Goal: Transaction & Acquisition: Purchase product/service

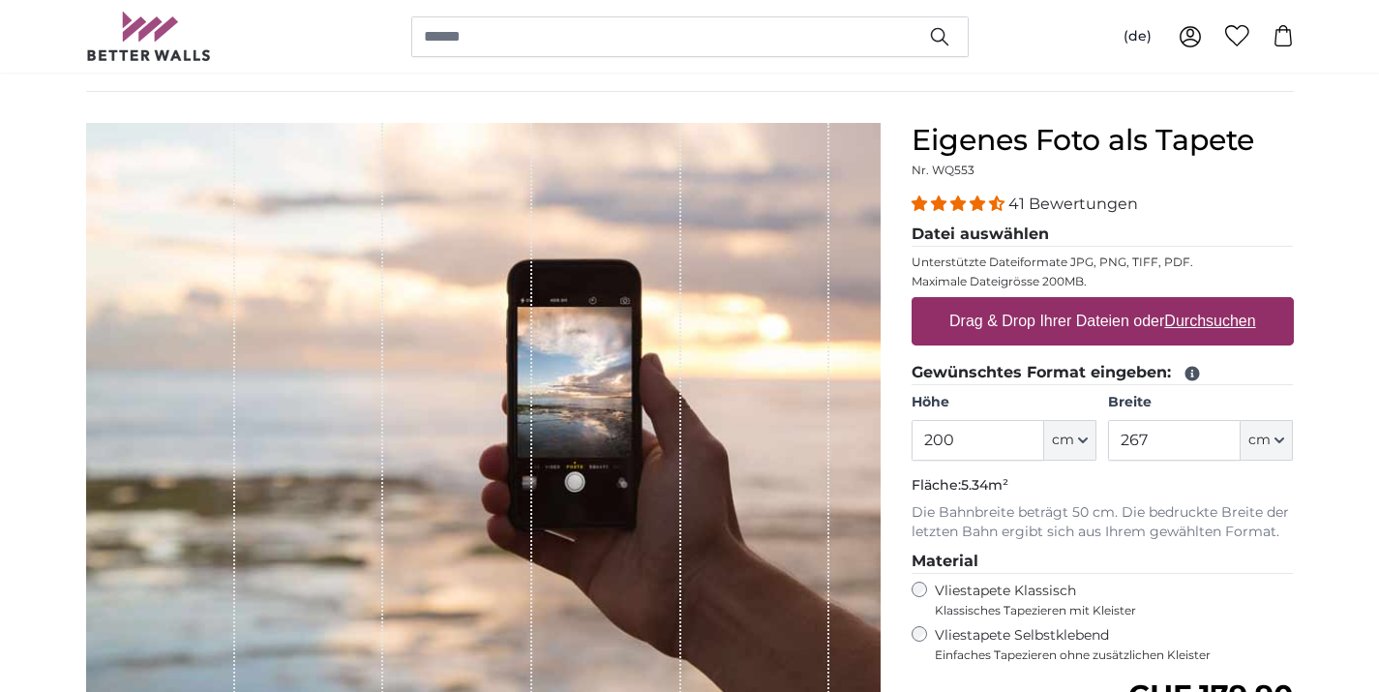
scroll to position [141, 0]
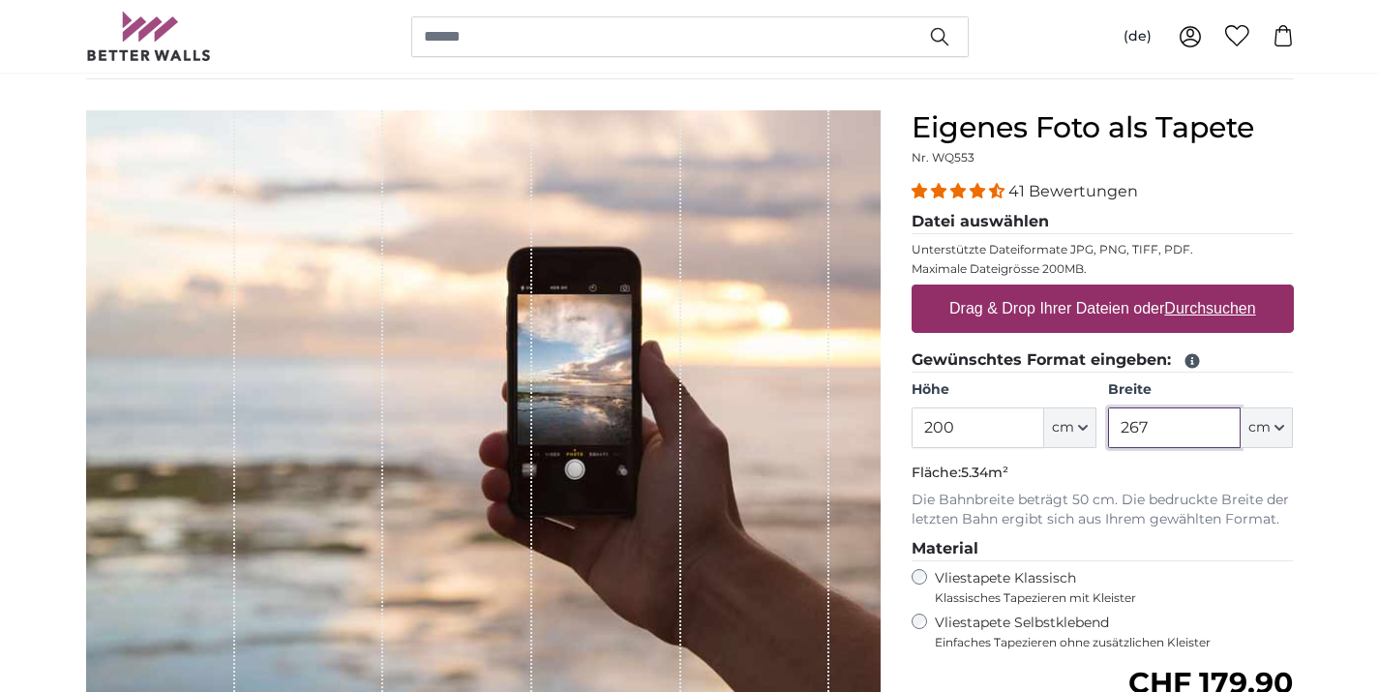
click at [1158, 424] on input "267" at bounding box center [1174, 427] width 133 height 41
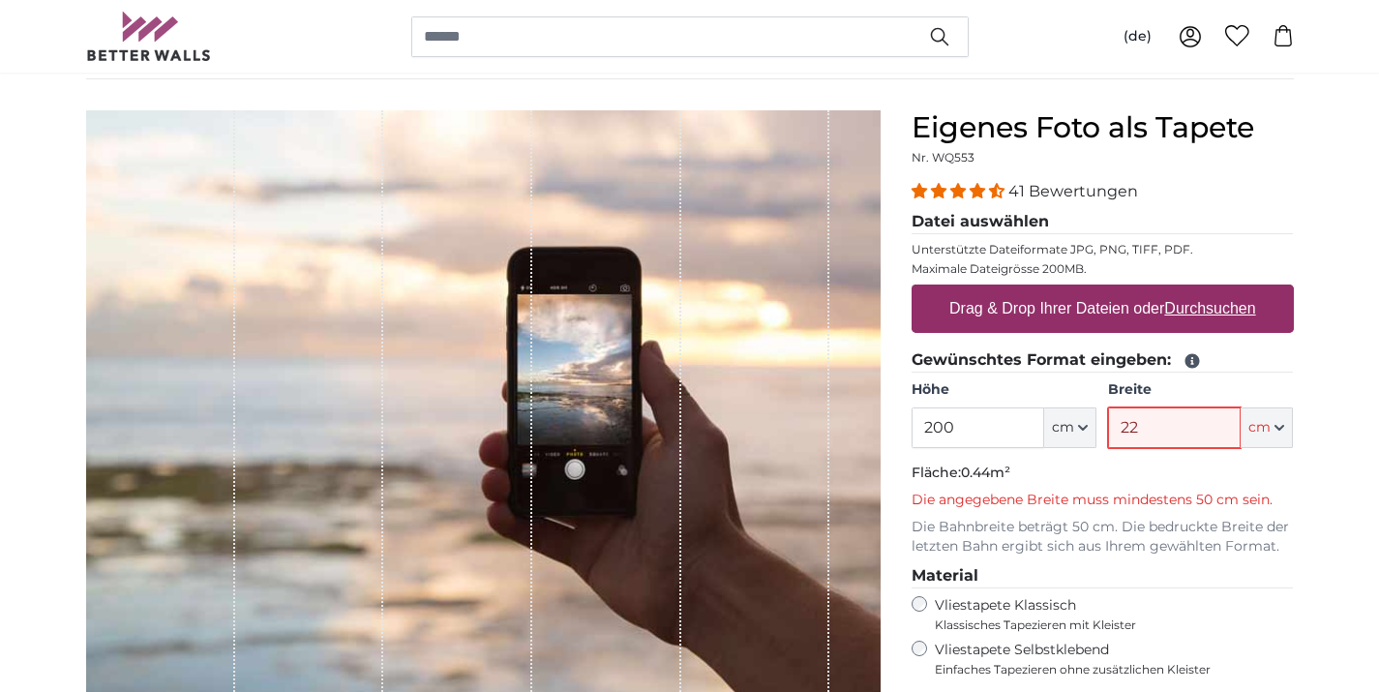
type input "2"
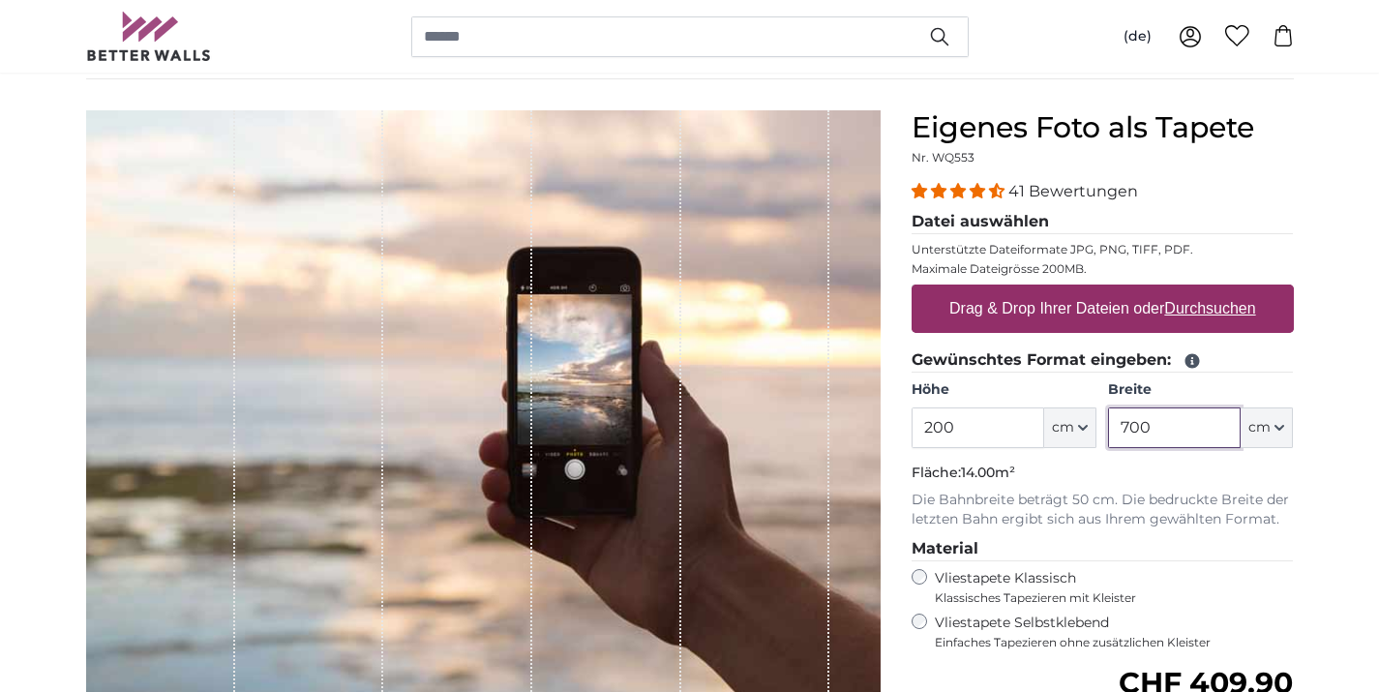
type input "700"
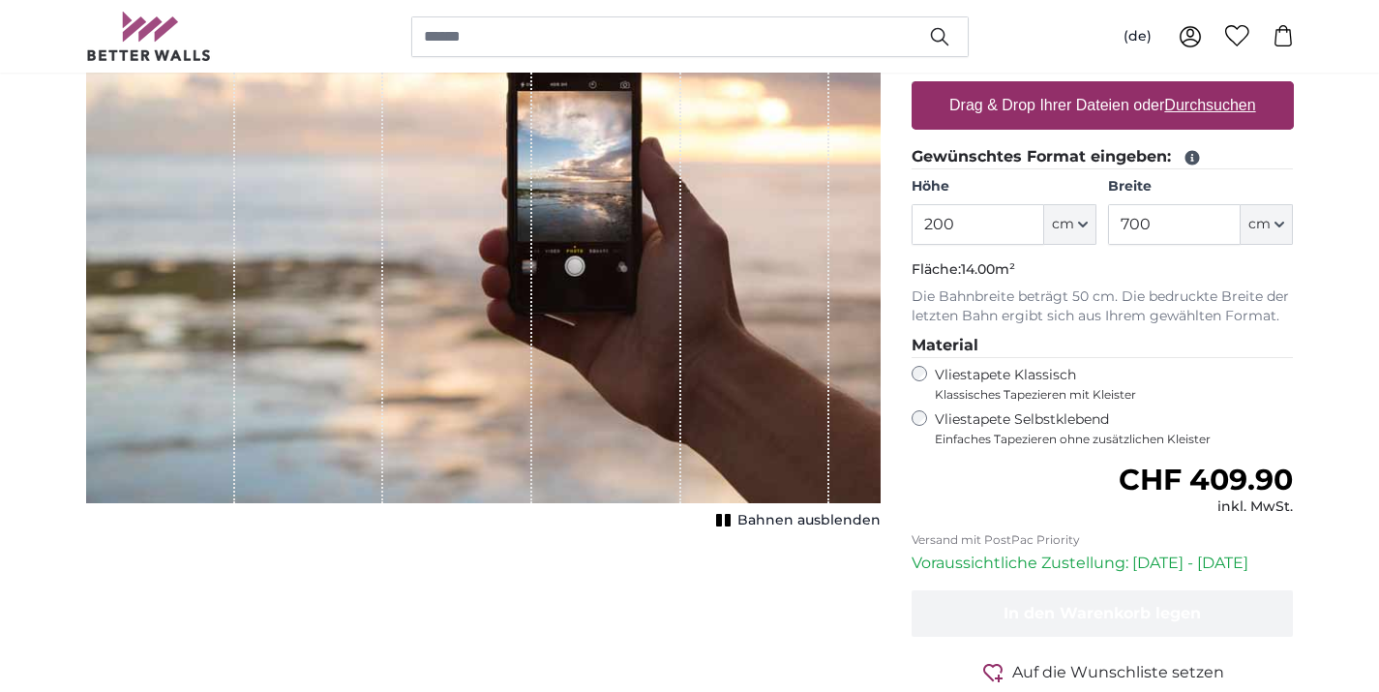
scroll to position [367, 0]
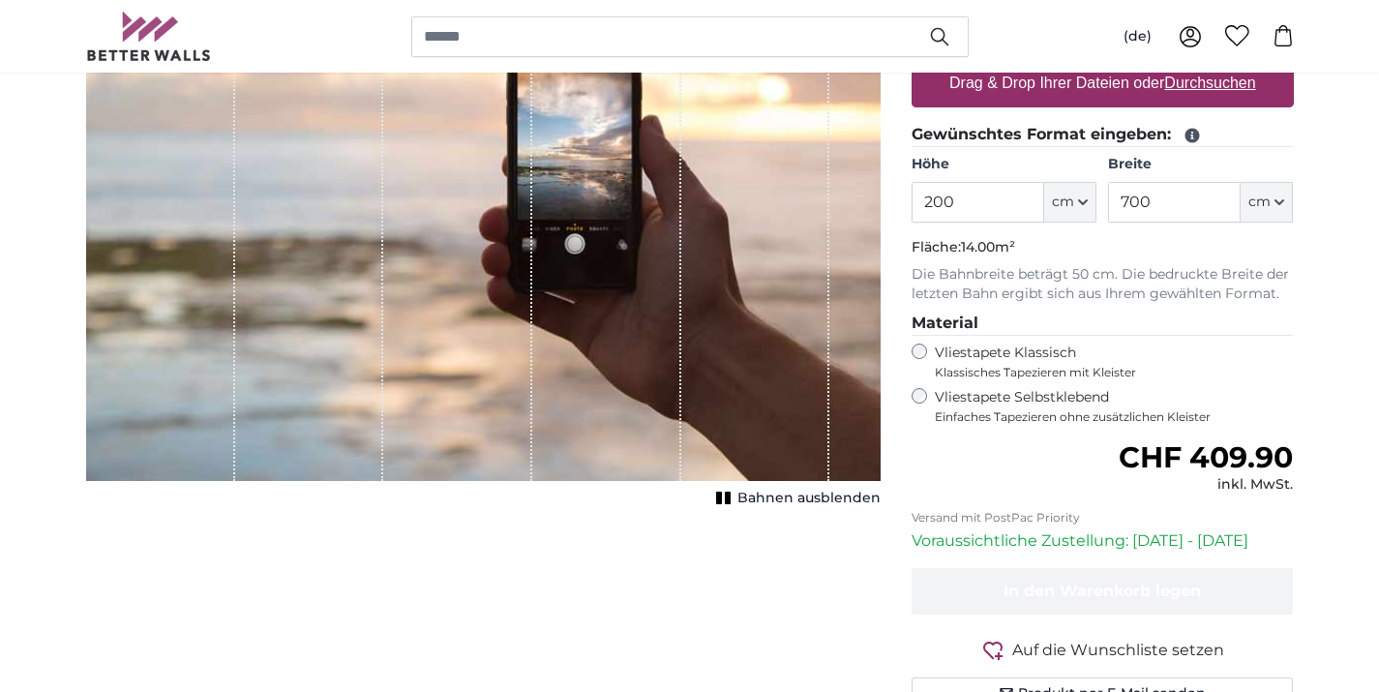
click at [1207, 86] on u "Durchsuchen" at bounding box center [1209, 83] width 91 height 16
click at [1207, 65] on input "Drag & Drop Ihrer Dateien oder Durchsuchen" at bounding box center [1103, 62] width 382 height 6
type input "**********"
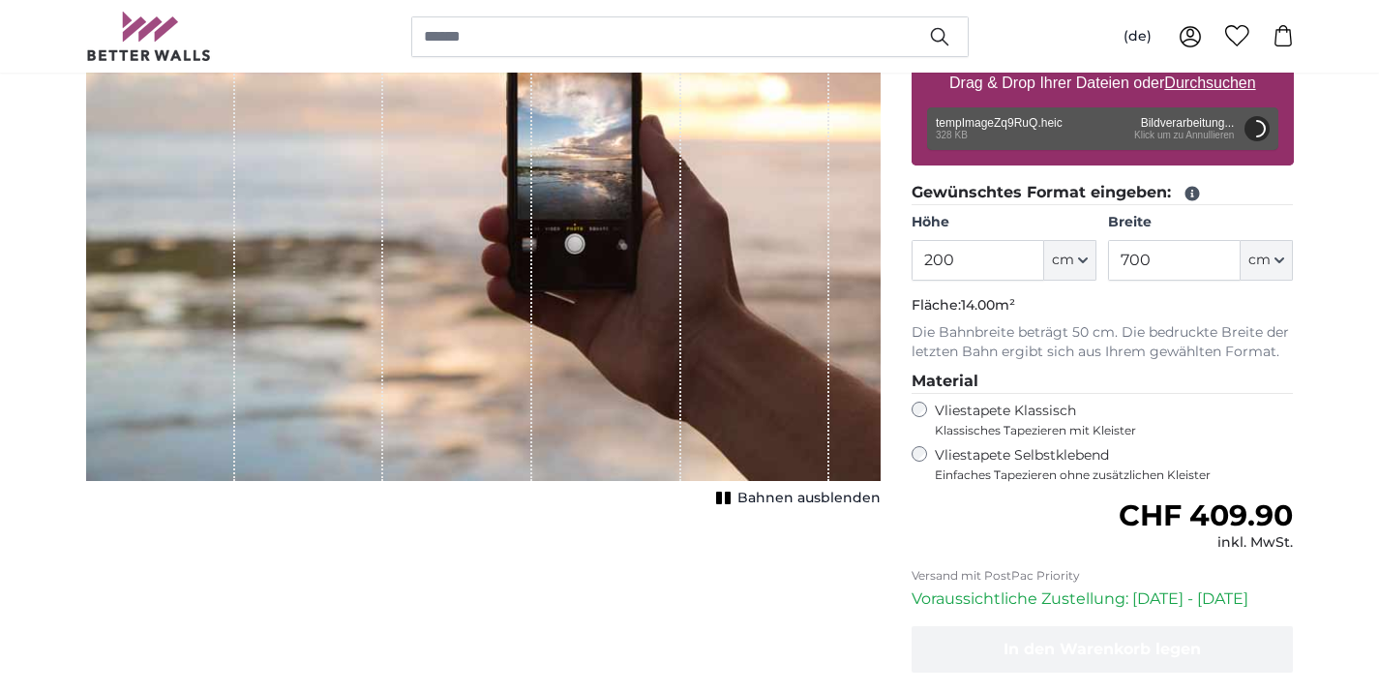
scroll to position [314, 0]
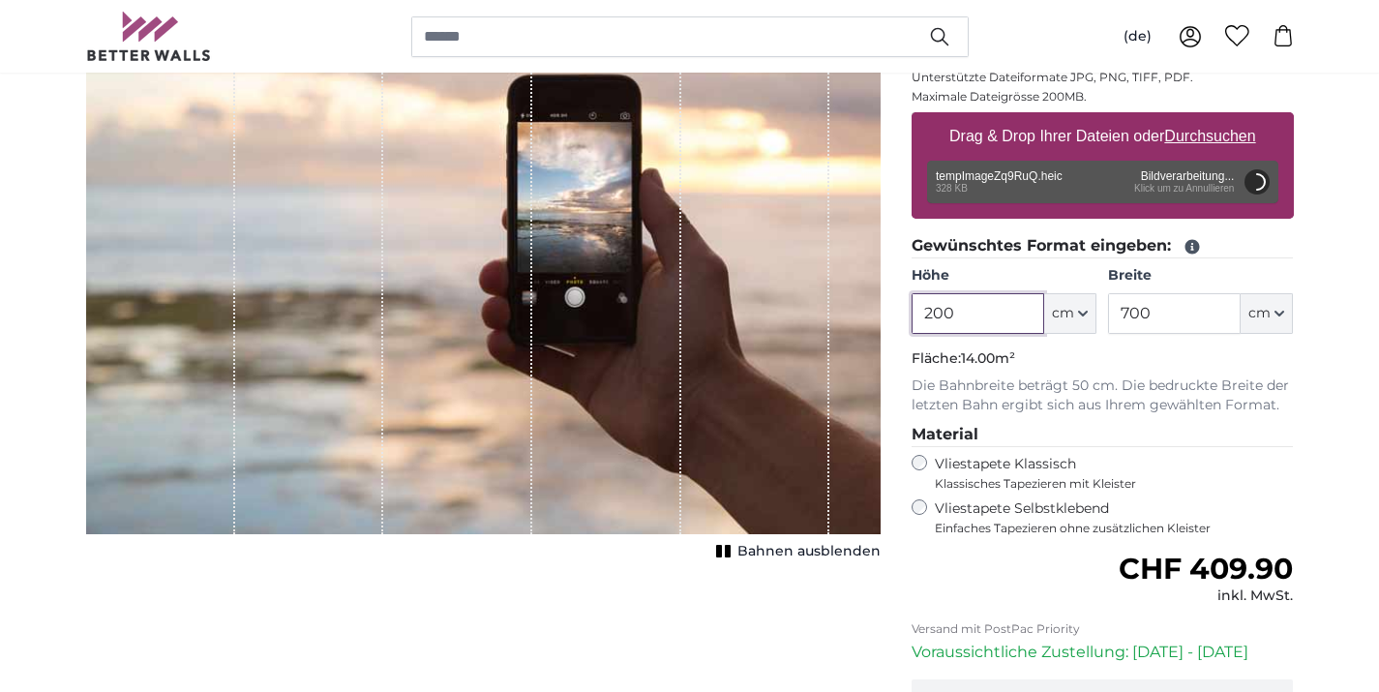
click at [965, 318] on input "200" at bounding box center [978, 313] width 133 height 41
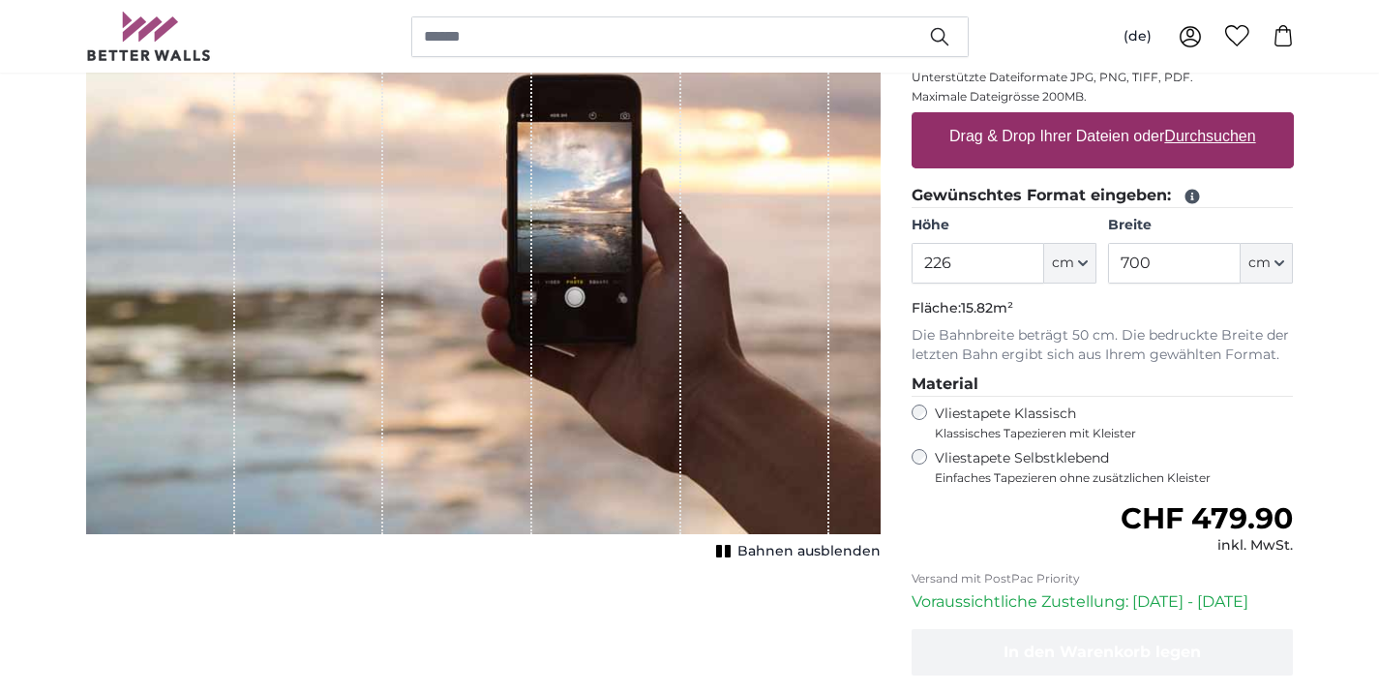
type input "196"
type input "590"
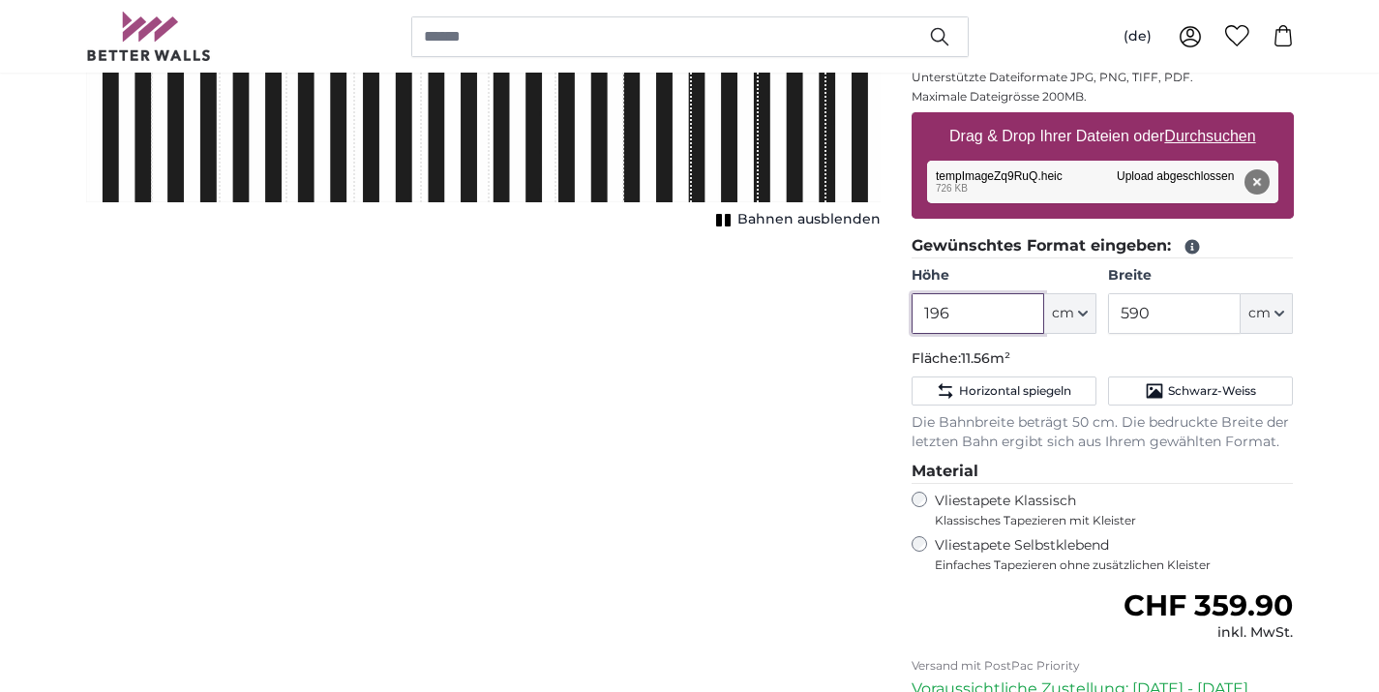
click at [964, 307] on input "196" at bounding box center [978, 313] width 133 height 41
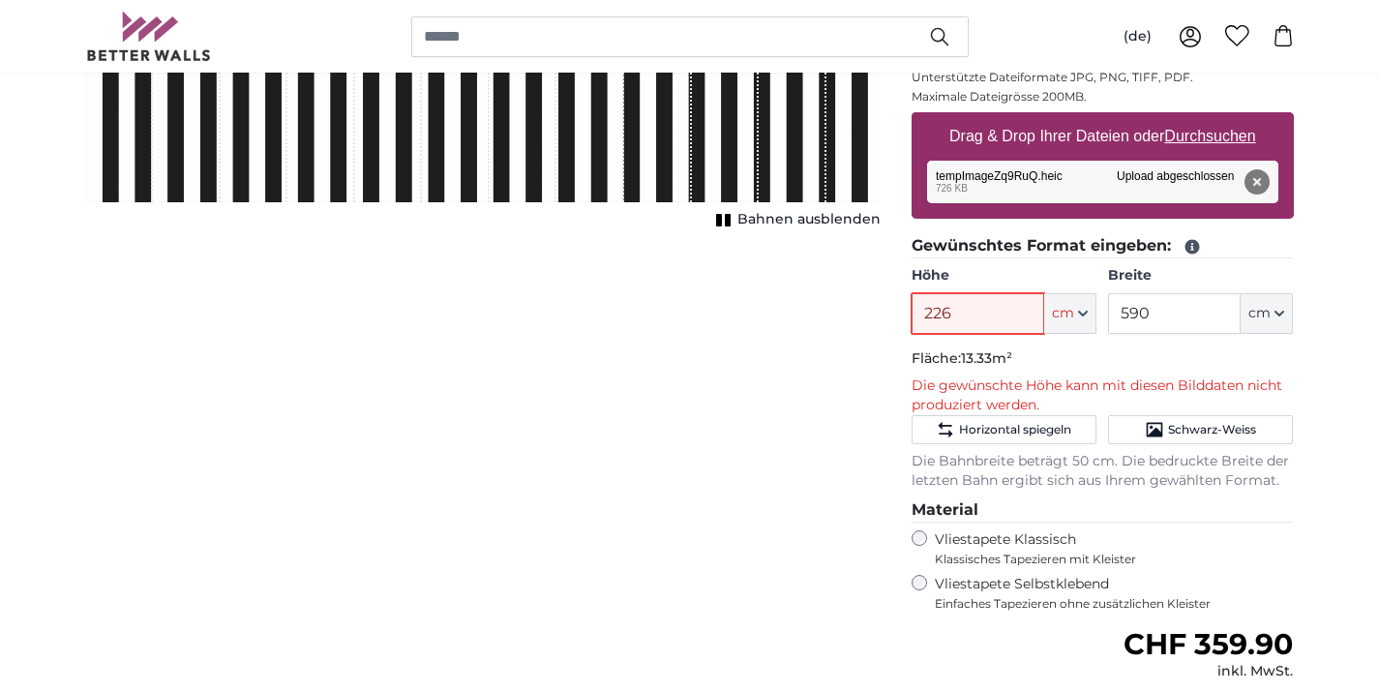
type input "226"
click at [525, 493] on div "Abbrechen Bild zuschneiden Bahnen ausblenden" at bounding box center [483, 440] width 825 height 1005
click at [1162, 315] on input "590" at bounding box center [1174, 313] width 133 height 41
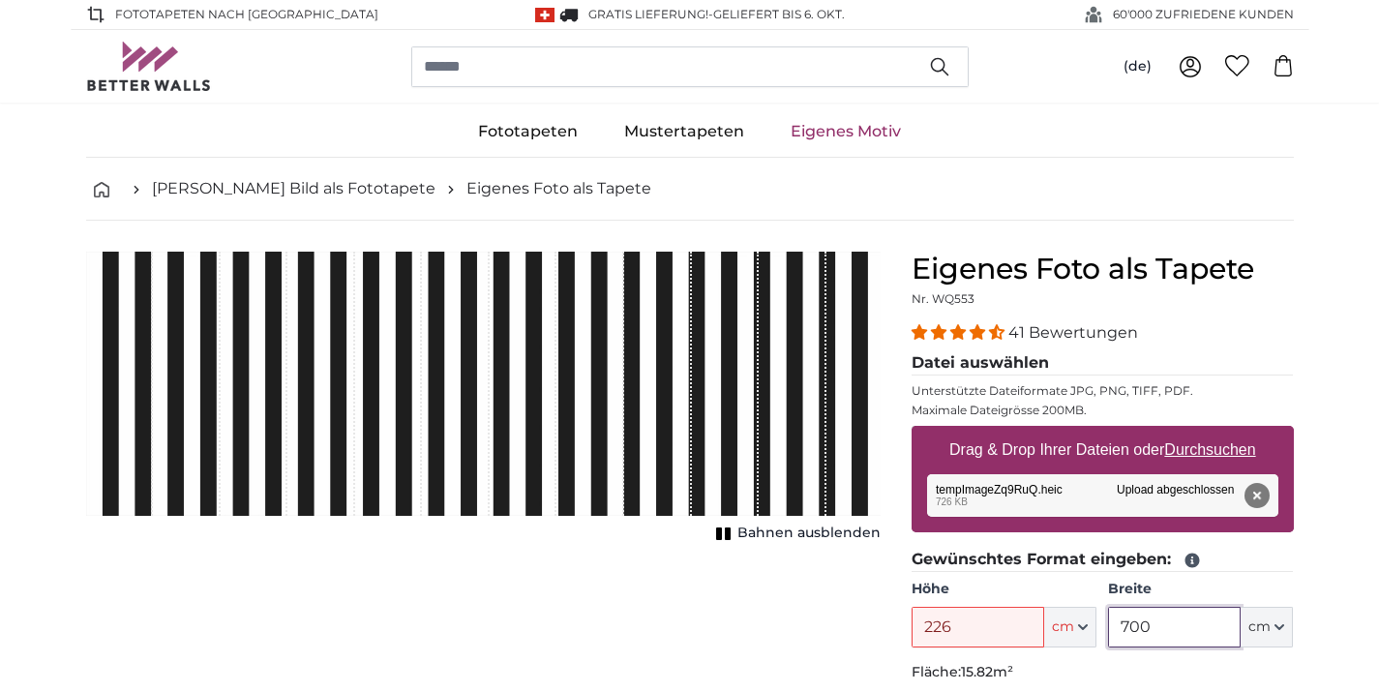
type input "700"
click at [955, 288] on div "Eigenes Foto als Tapete Nr. WQ553" at bounding box center [1103, 281] width 382 height 58
